Goal: Information Seeking & Learning: Learn about a topic

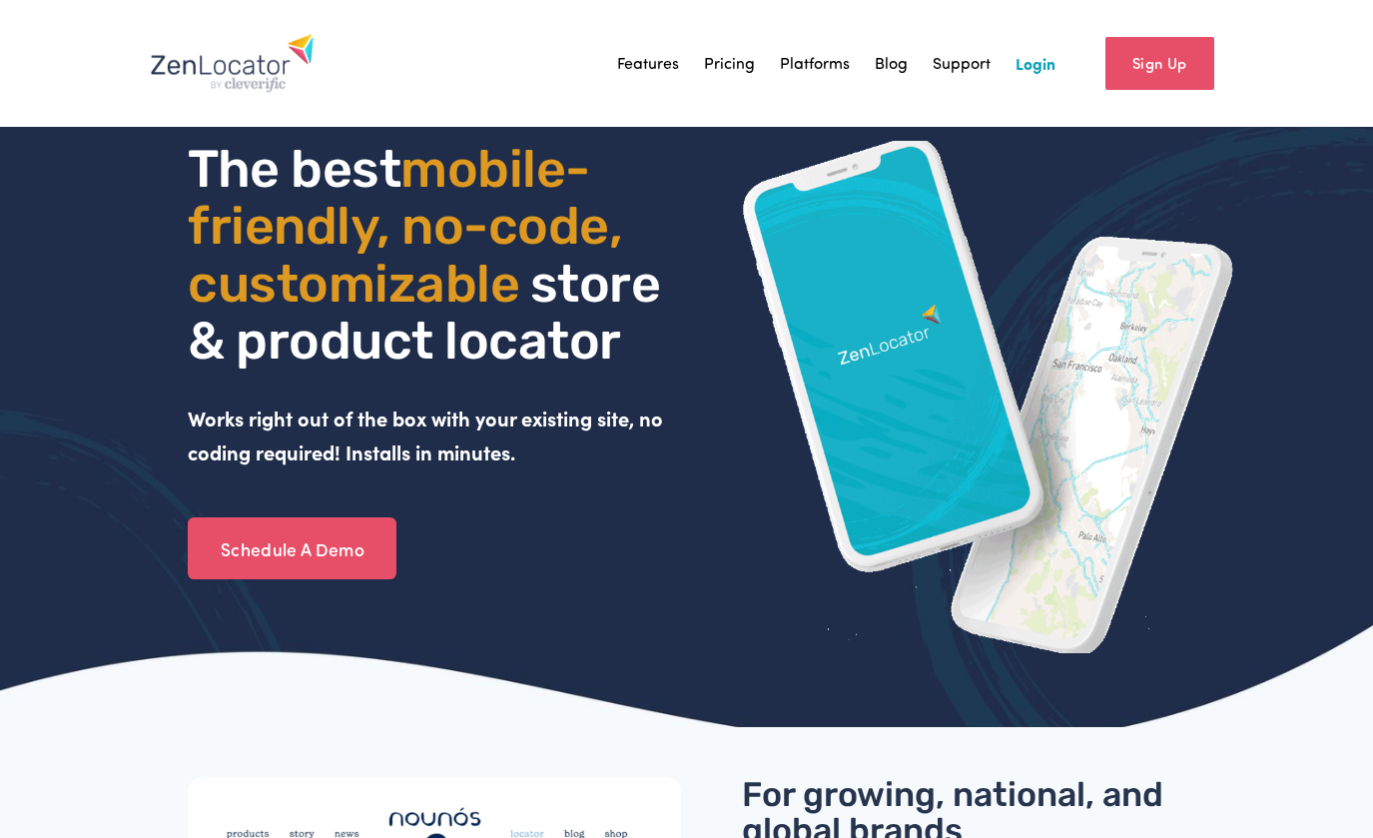
click at [557, 407] on div "The best mobile- friendly, no-code, customizable store & product locator Works …" at bounding box center [434, 305] width 493 height 328
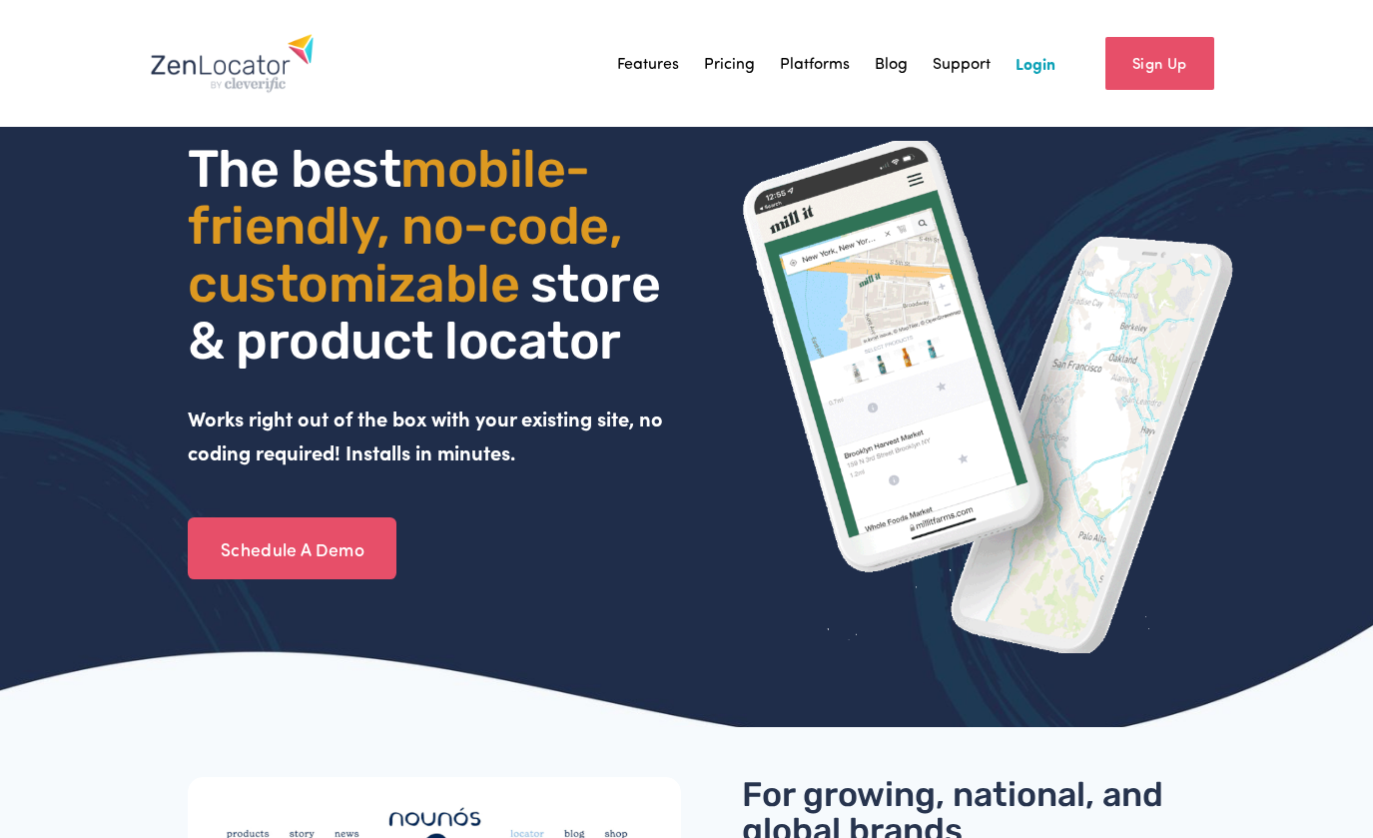
click at [558, 417] on strong "Works right out of the box with your existing site, no coding required! Install…" at bounding box center [428, 434] width 480 height 61
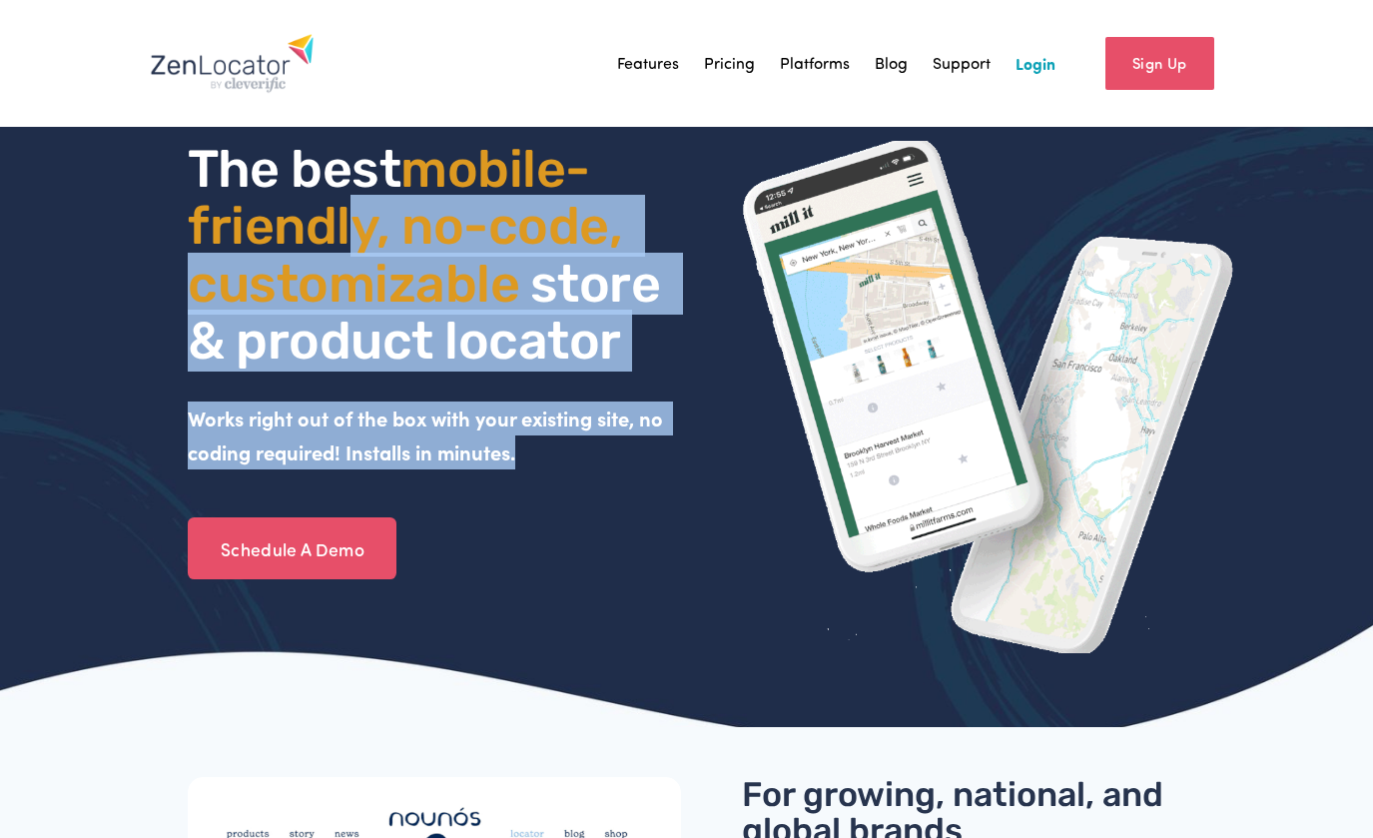
drag, startPoint x: 558, startPoint y: 443, endPoint x: 328, endPoint y: 198, distance: 336.2
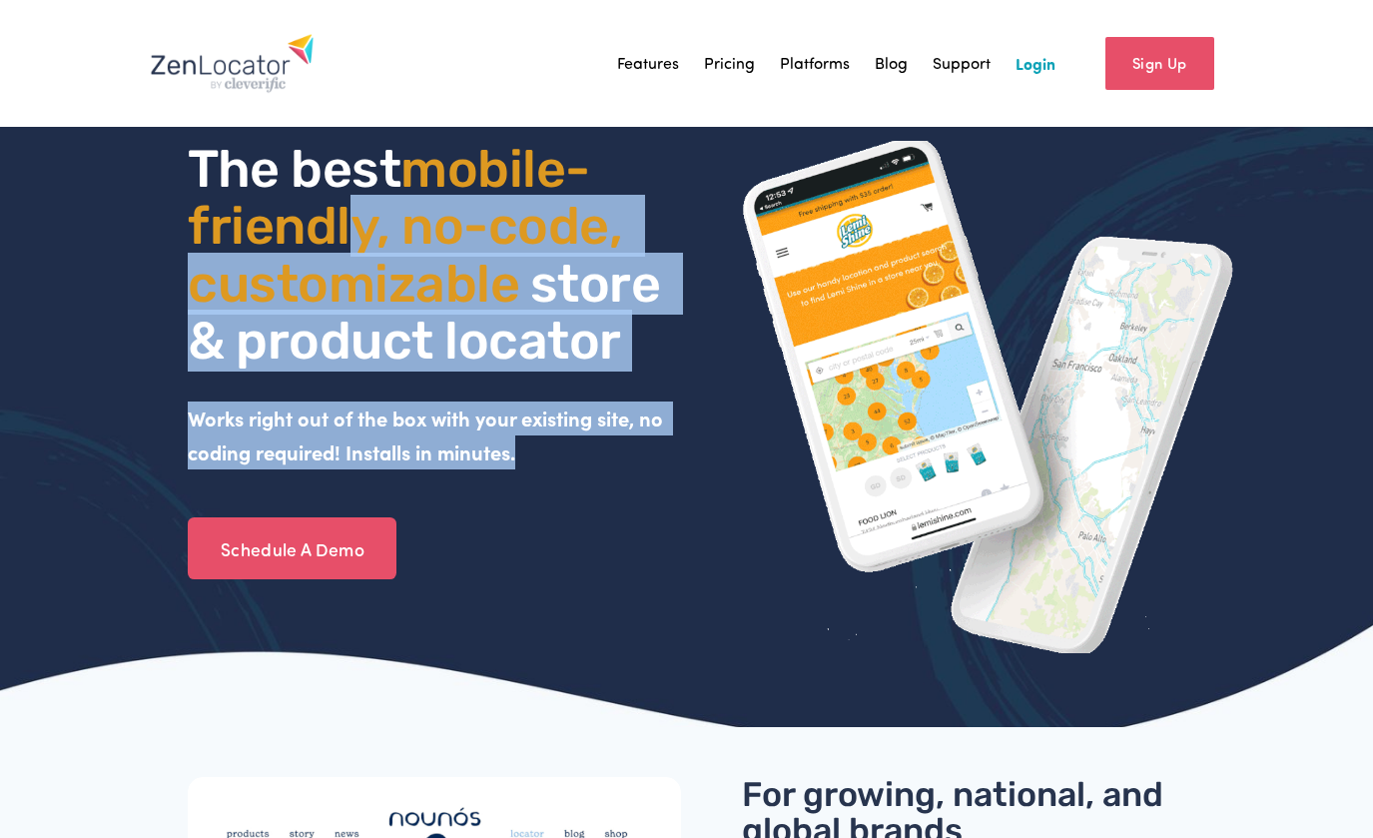
click at [347, 214] on div "The best mobile- friendly, no-code, customizable store & product locator Works …" at bounding box center [434, 305] width 493 height 328
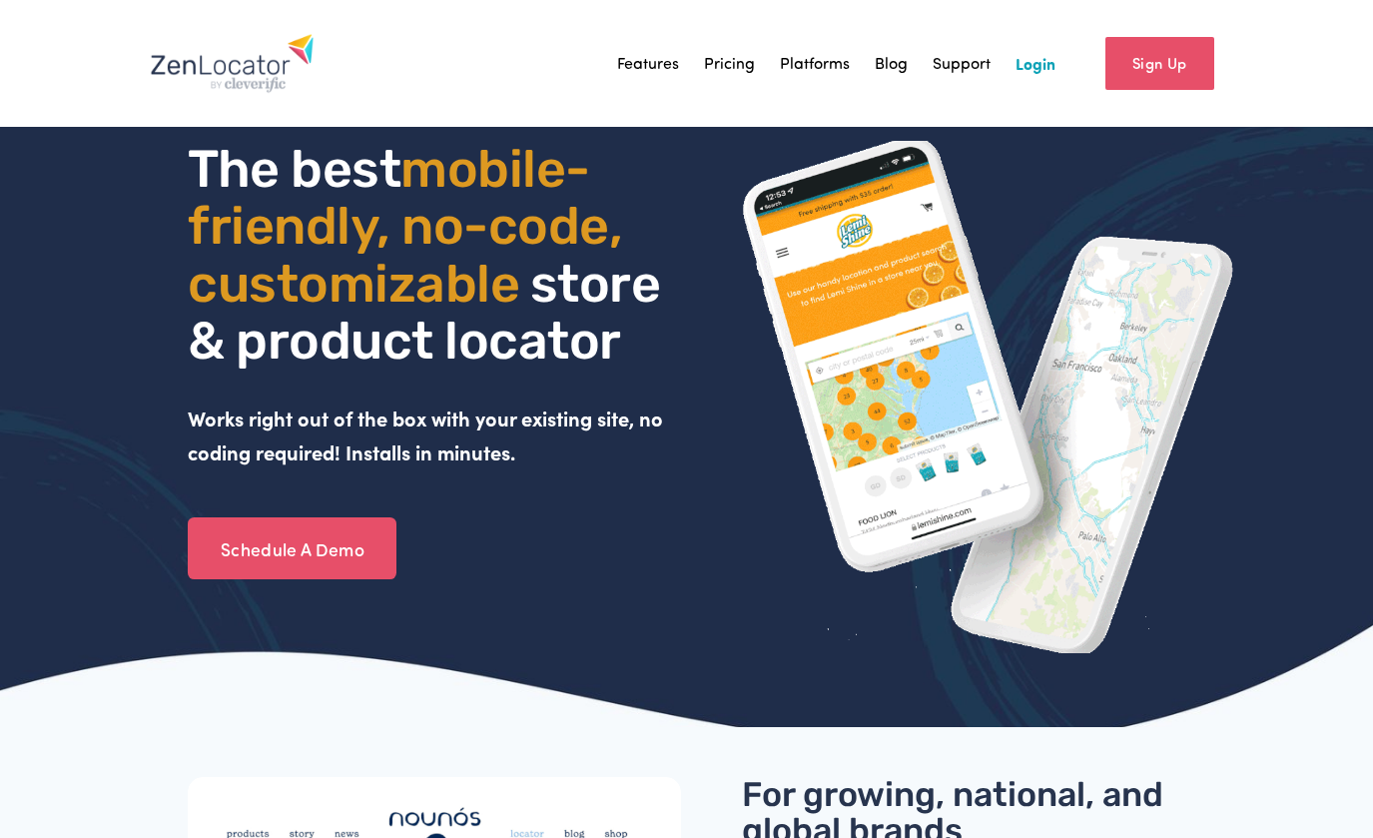
click at [328, 198] on span "mobile- friendly, no-code, customizable" at bounding box center [410, 226] width 445 height 176
click at [743, 59] on link "Pricing" at bounding box center [729, 63] width 51 height 30
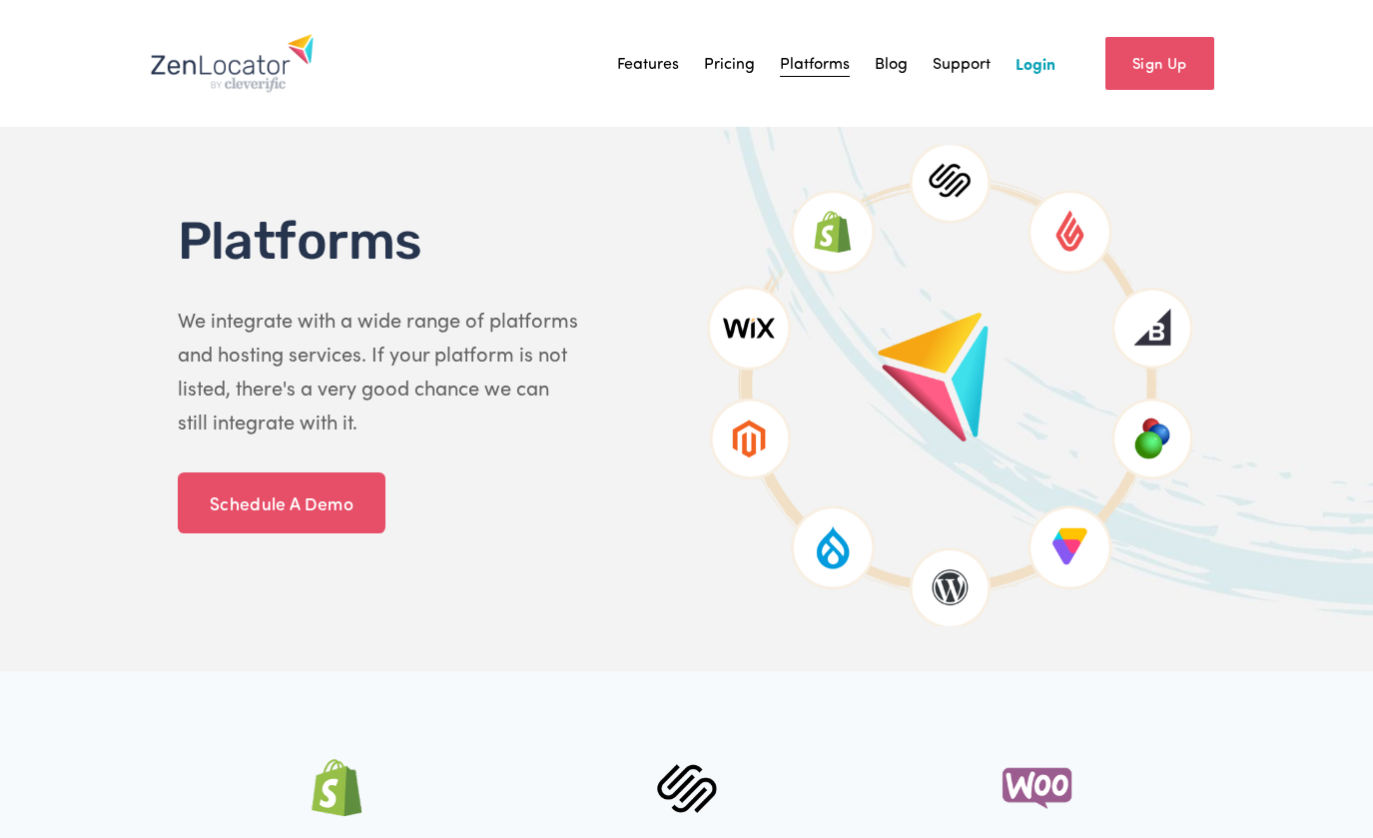
click at [650, 62] on link "Features" at bounding box center [648, 63] width 62 height 30
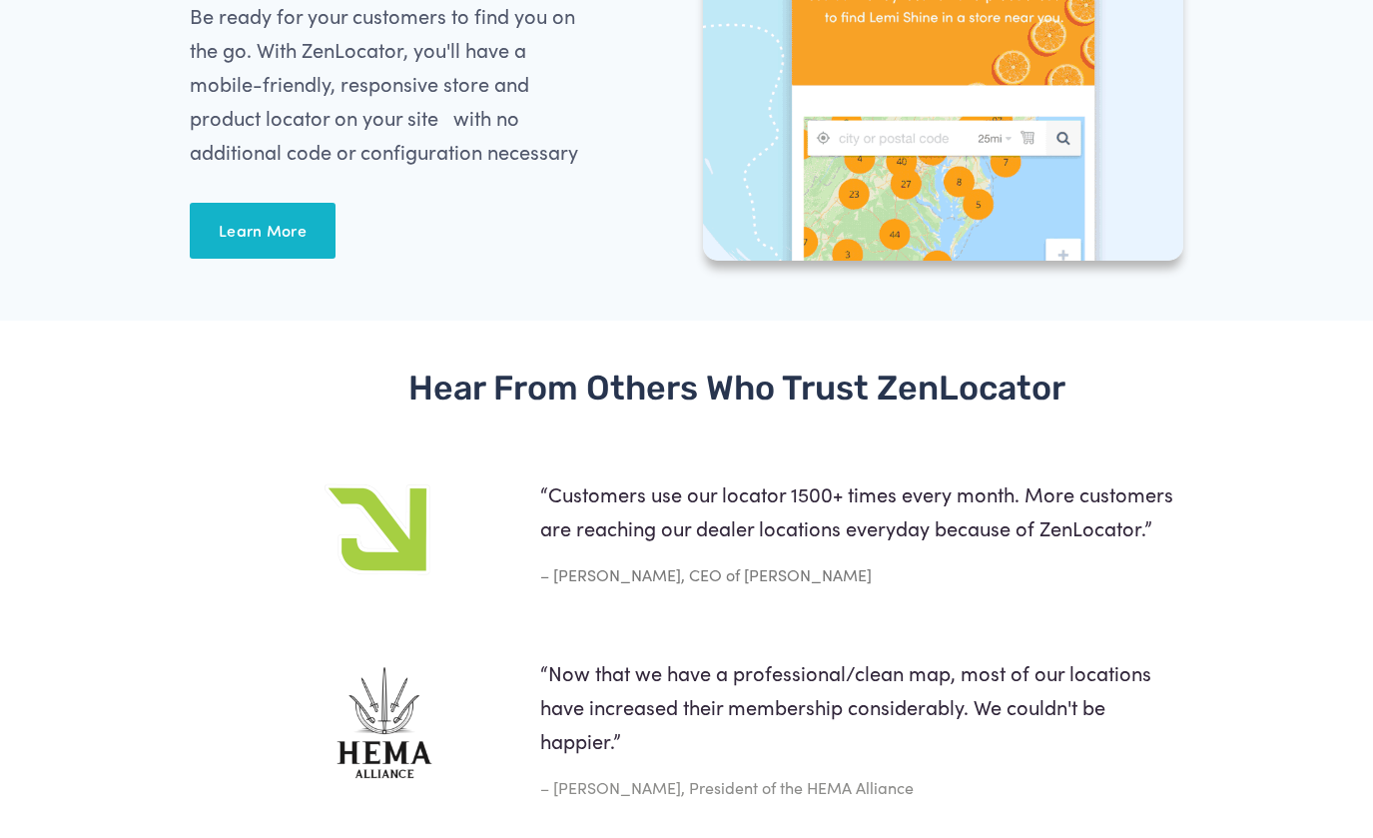
scroll to position [2618, 0]
